Goal: Transaction & Acquisition: Purchase product/service

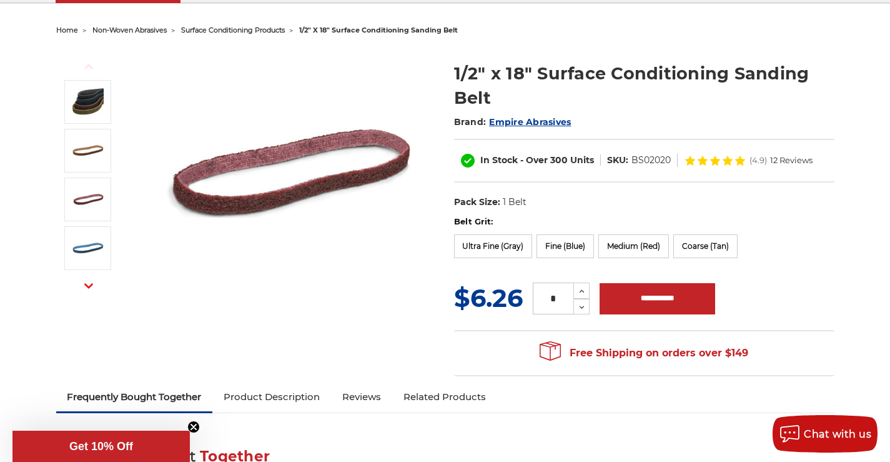
scroll to position [125, 0]
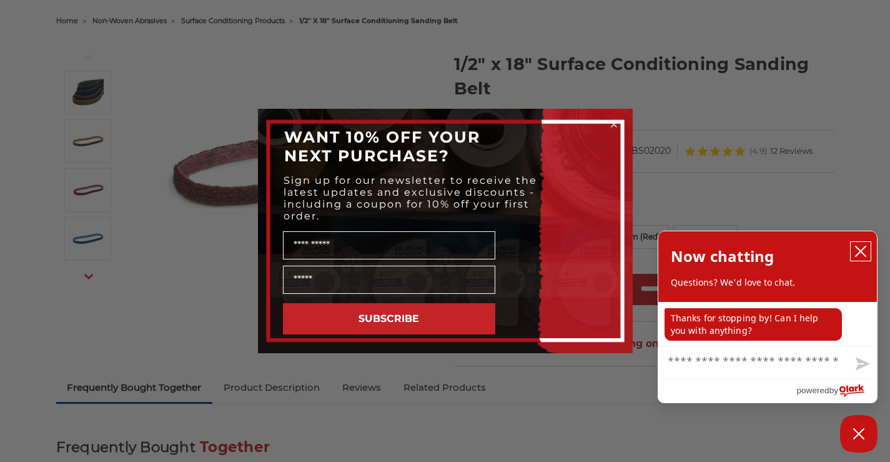
click at [859, 251] on icon "close chatbox" at bounding box center [861, 251] width 10 height 10
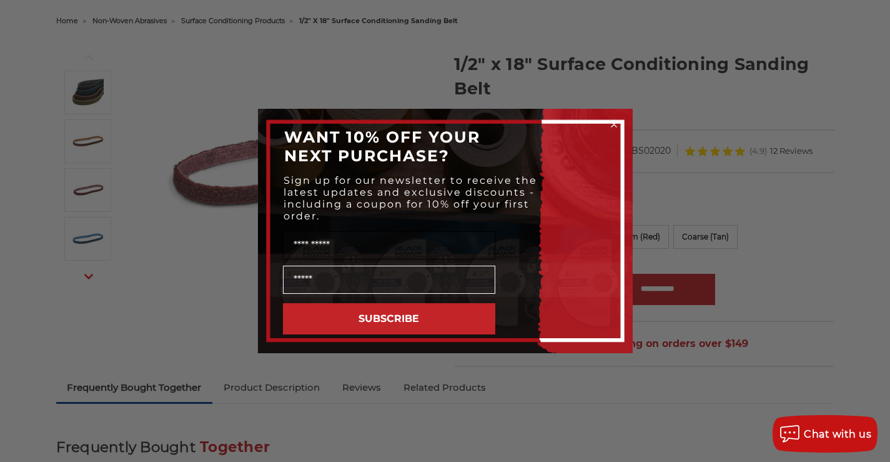
click at [317, 243] on input "Name" at bounding box center [389, 245] width 212 height 28
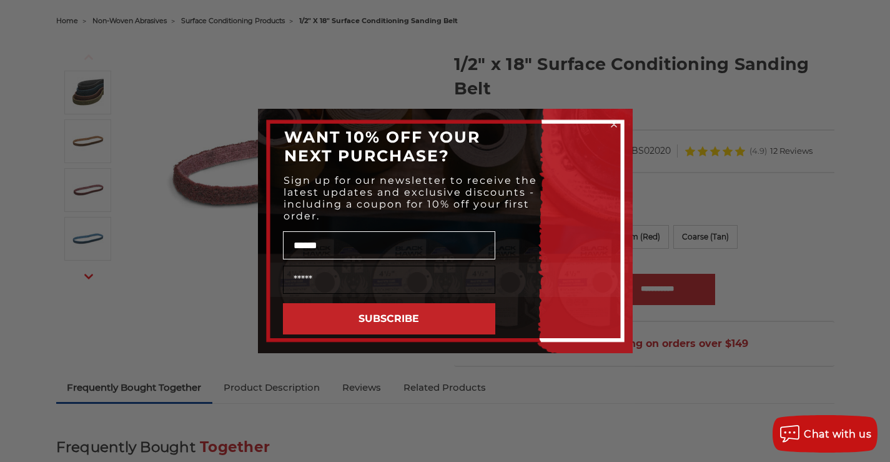
type input "******"
click at [301, 277] on input "Email" at bounding box center [389, 279] width 212 height 28
type input "**********"
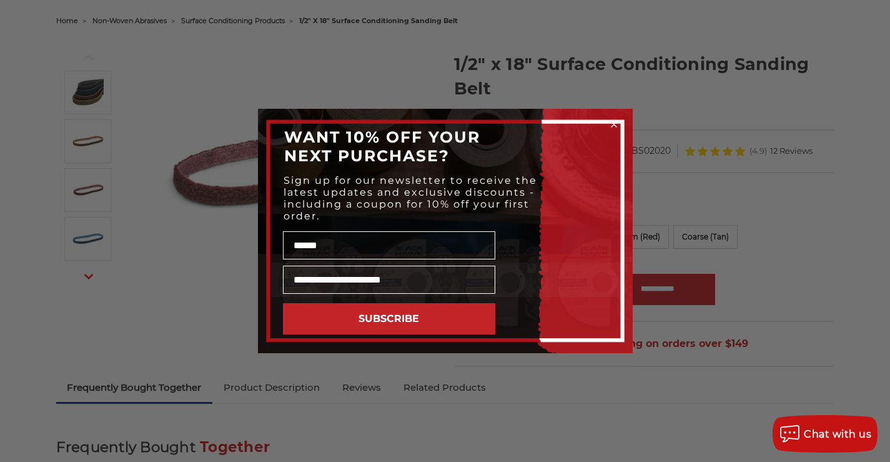
click at [379, 319] on button "SUBSCRIBE" at bounding box center [389, 318] width 212 height 31
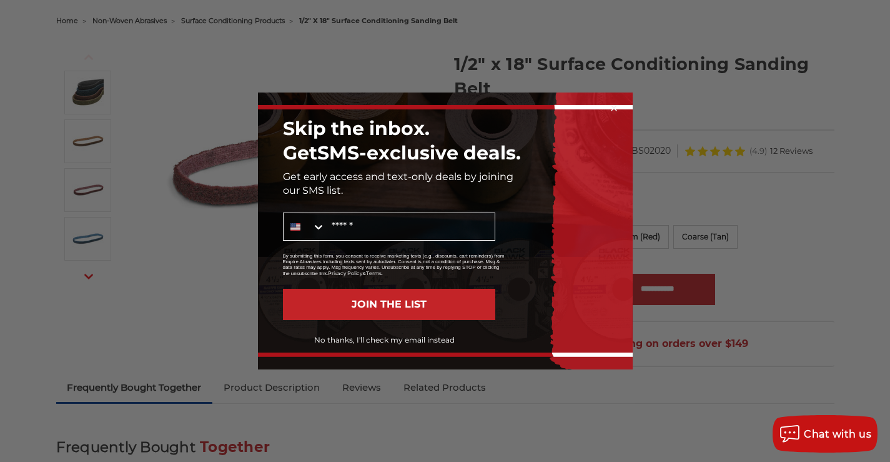
click at [389, 338] on button "No thanks, I'll check my email instead" at bounding box center [384, 339] width 221 height 21
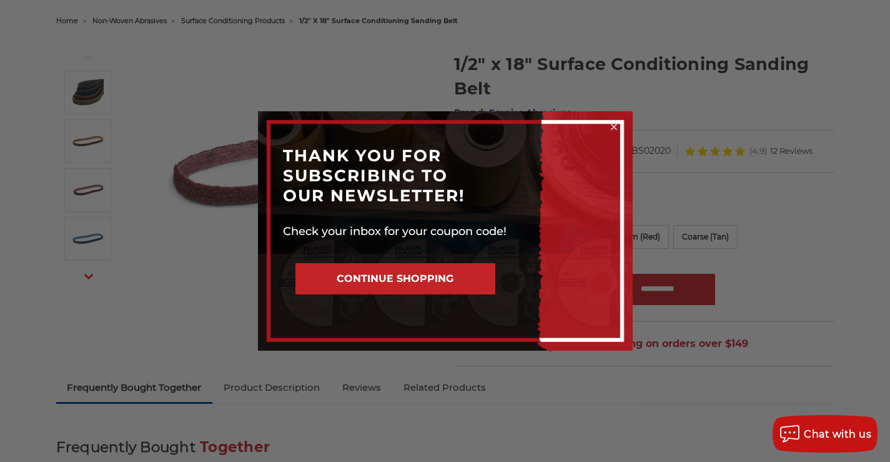
click at [440, 280] on button "CONTINUE SHOPPING" at bounding box center [395, 278] width 200 height 31
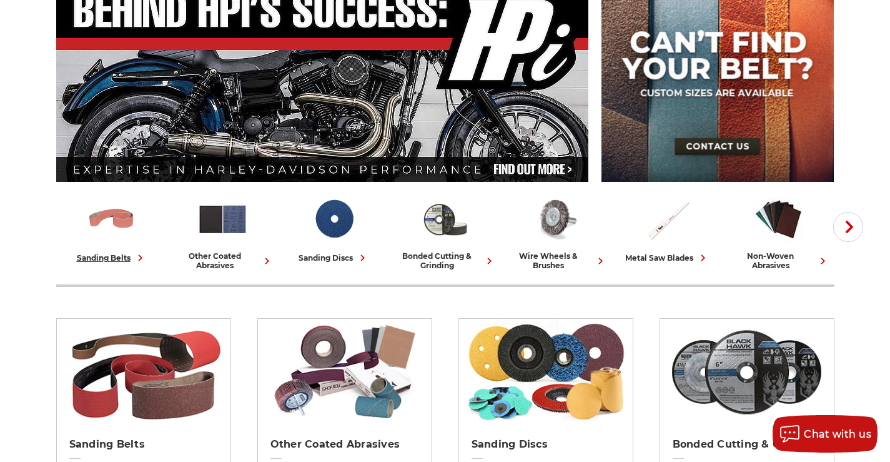
scroll to position [187, 0]
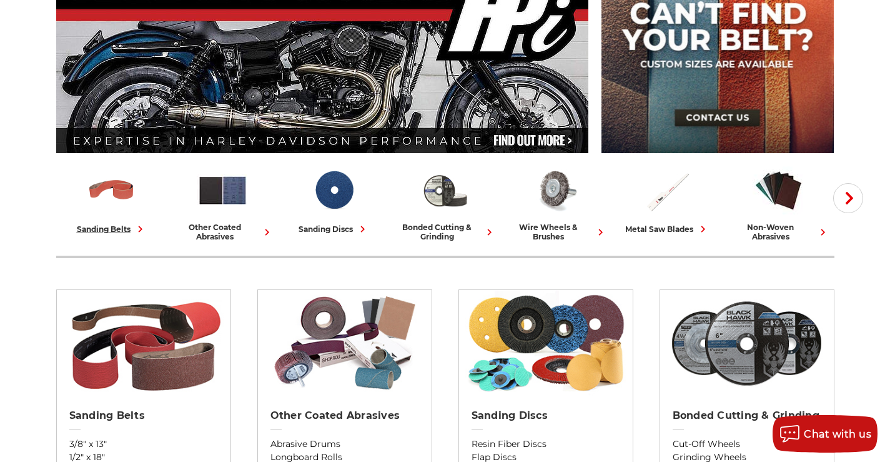
click at [125, 224] on div "sanding belts" at bounding box center [112, 228] width 70 height 13
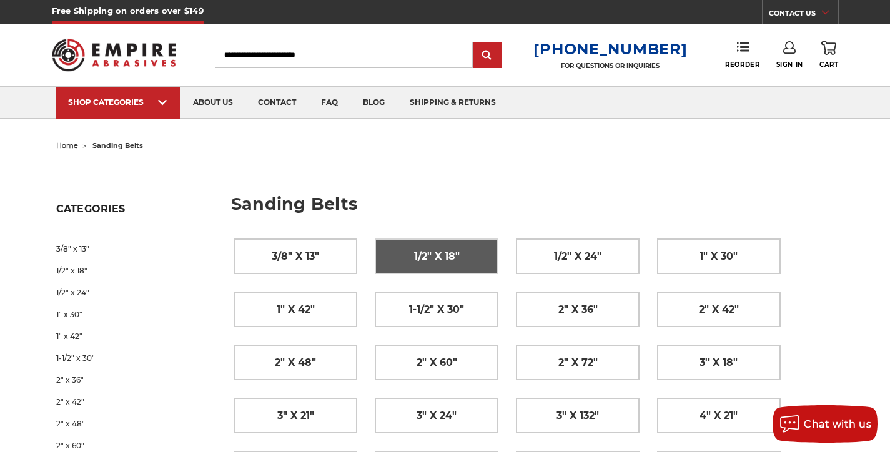
click at [443, 254] on span "1/2" x 18"" at bounding box center [437, 256] width 46 height 21
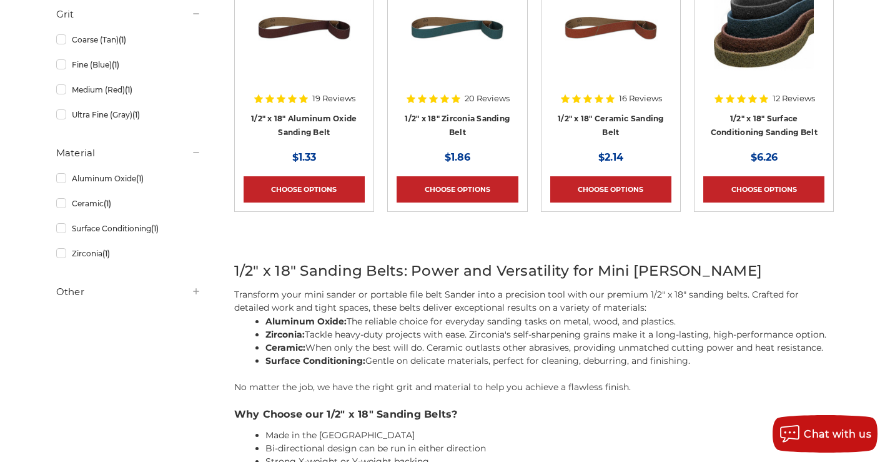
scroll to position [312, 0]
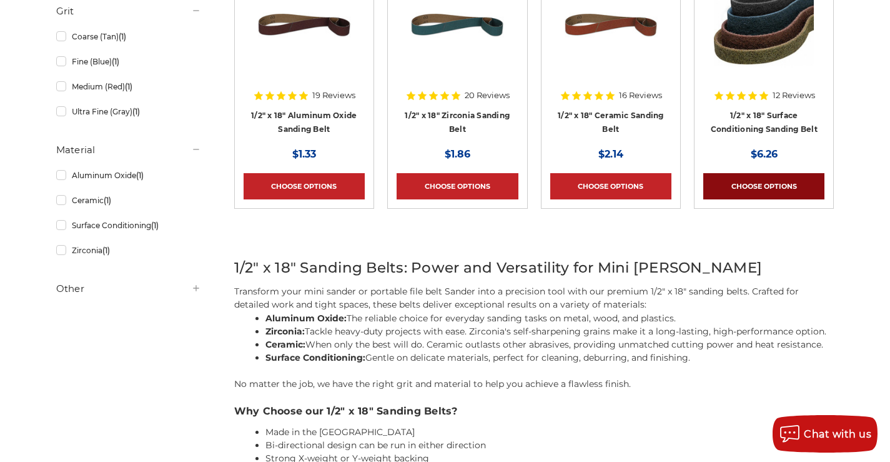
click at [772, 189] on link "Choose Options" at bounding box center [763, 186] width 121 height 26
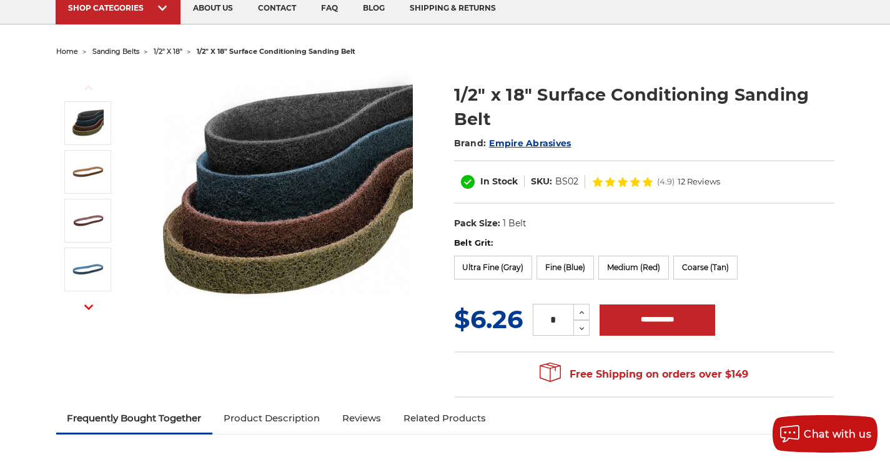
scroll to position [125, 0]
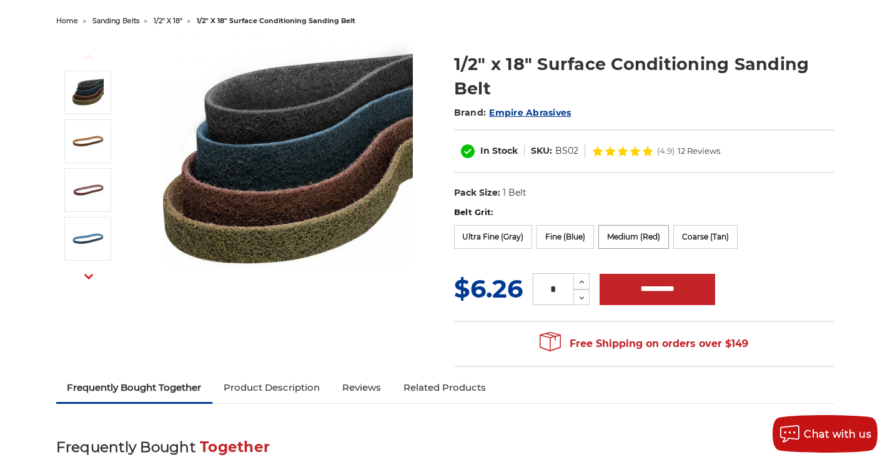
click at [628, 233] on label "Medium (Red)" at bounding box center [633, 237] width 71 height 24
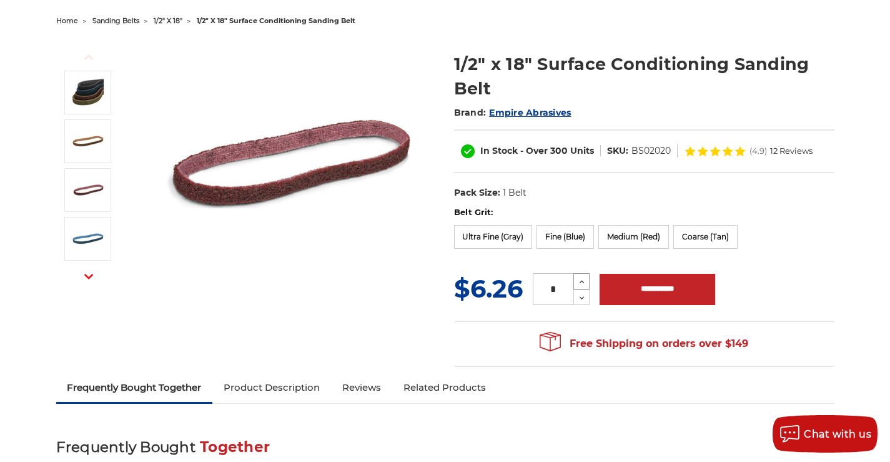
click at [581, 278] on icon at bounding box center [581, 281] width 9 height 11
click at [581, 280] on icon at bounding box center [581, 281] width 9 height 11
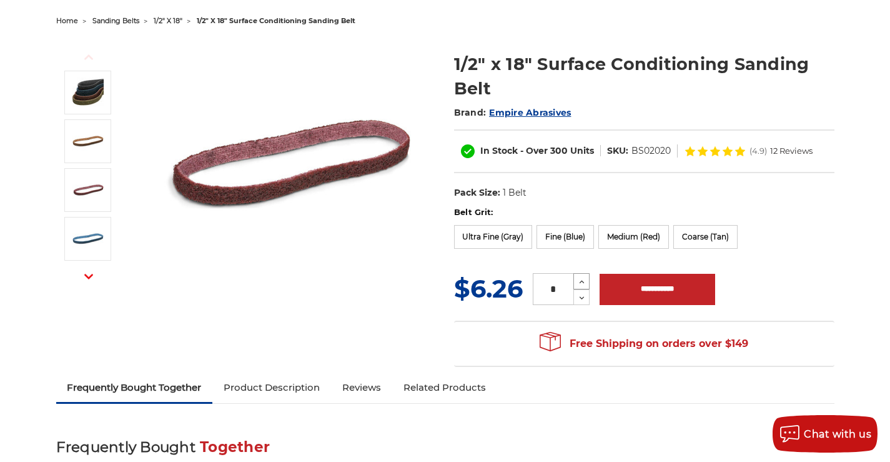
click at [581, 280] on icon at bounding box center [581, 281] width 9 height 11
click at [581, 300] on icon at bounding box center [581, 297] width 9 height 11
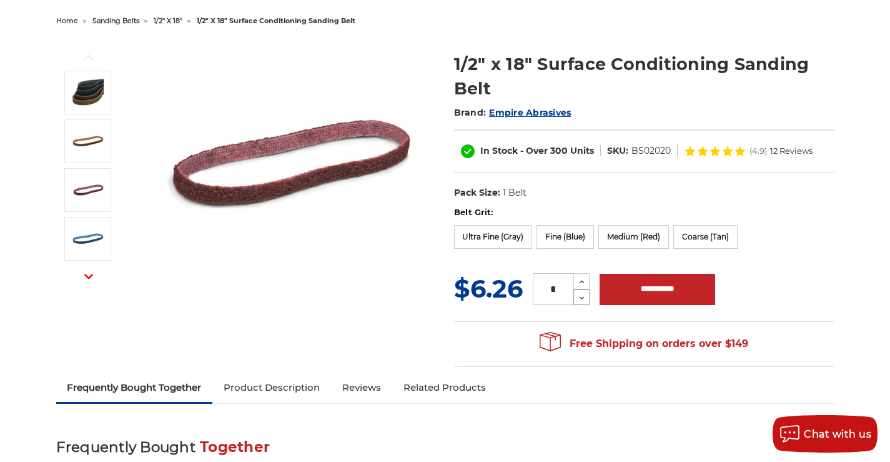
click at [581, 300] on icon at bounding box center [581, 297] width 9 height 11
click at [580, 299] on icon at bounding box center [581, 297] width 9 height 11
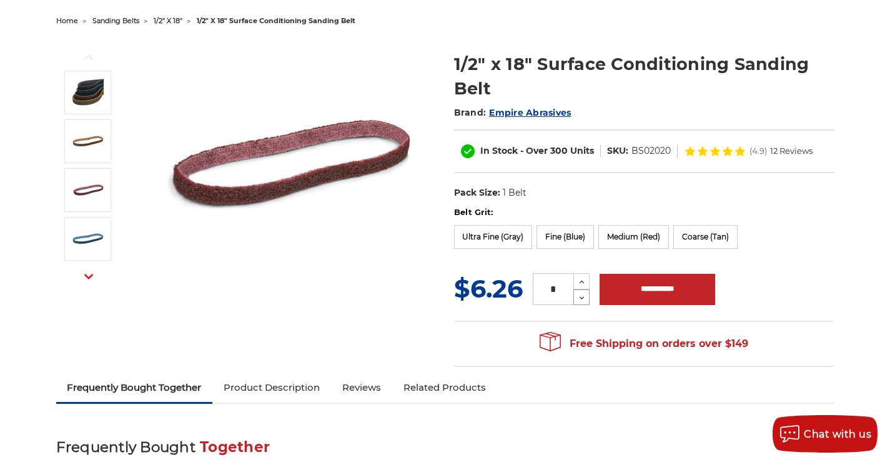
click at [580, 299] on icon at bounding box center [581, 297] width 9 height 11
type input "*"
click at [580, 299] on icon at bounding box center [581, 297] width 9 height 11
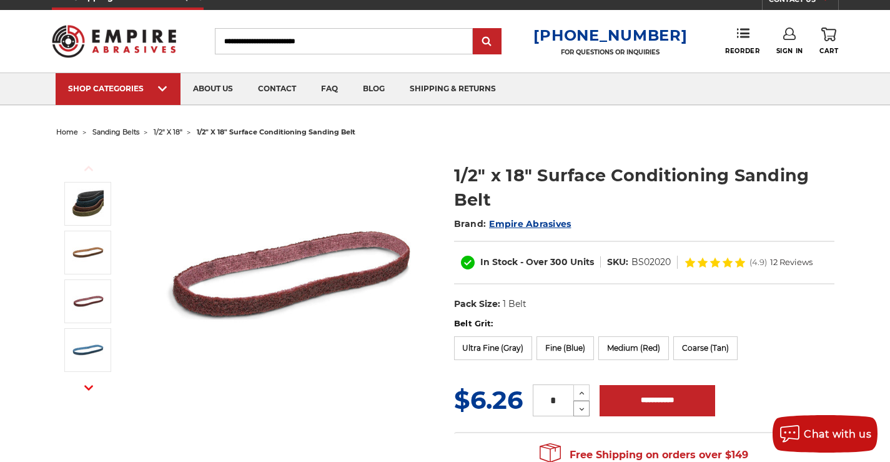
scroll to position [0, 0]
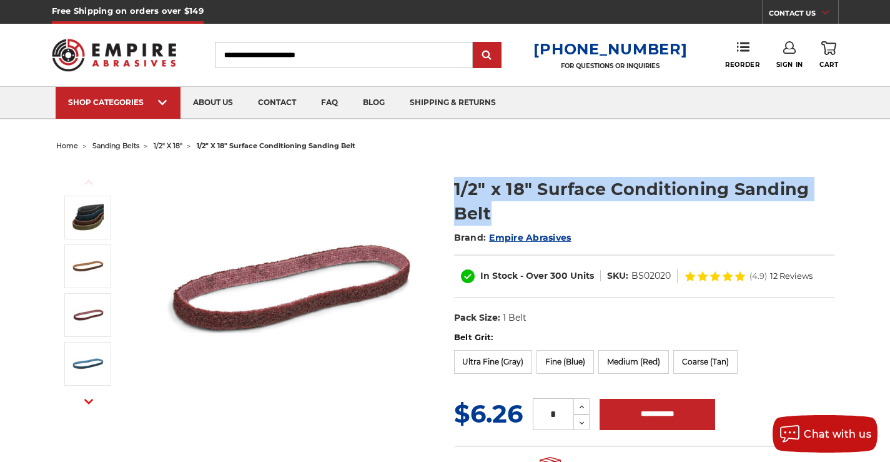
drag, startPoint x: 444, startPoint y: 187, endPoint x: 812, endPoint y: 210, distance: 368.7
click at [812, 210] on div "Previous Next 1/2" x 18" Surface Conditioning Sanding Belt Brand: Empire Abrasi…" at bounding box center [445, 327] width 796 height 344
copy div "1/2" x 18" Surface Conditioning Sanding Belt"
